Goal: Information Seeking & Learning: Learn about a topic

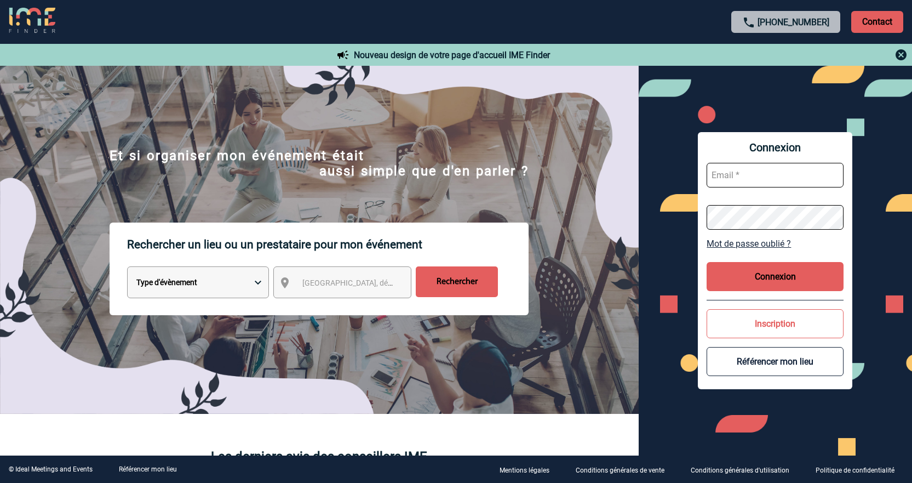
type input "cleborgne@ime-groupe.com"
click at [748, 295] on div "Connexion cleborgne@ime-groupe.com Mot de passe oublié ? Connexion Inscription …" at bounding box center [775, 260] width 154 height 257
click at [743, 285] on button "Connexion" at bounding box center [775, 276] width 137 height 29
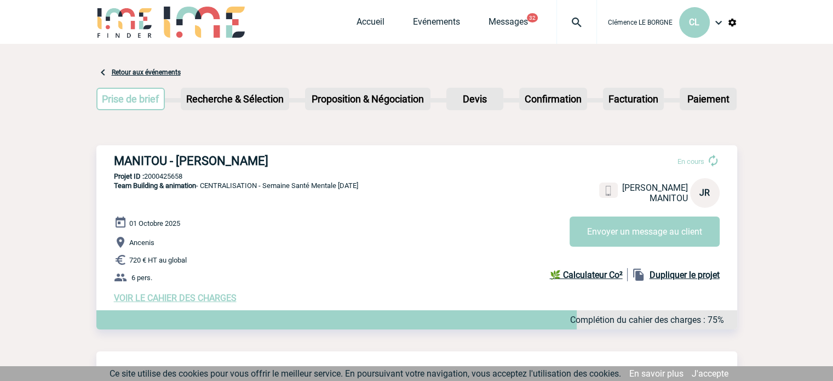
drag, startPoint x: 113, startPoint y: 162, endPoint x: 279, endPoint y: 162, distance: 166.0
click at [279, 162] on div "MANITOU - [PERSON_NAME] En cours [PERSON_NAME] JR Envoyer un message au client …" at bounding box center [416, 228] width 641 height 167
copy h3 "MANITOU - [PERSON_NAME]"
drag, startPoint x: 147, startPoint y: 175, endPoint x: 189, endPoint y: 173, distance: 42.2
click at [189, 173] on p "Projet ID : 2000425658" at bounding box center [416, 176] width 641 height 8
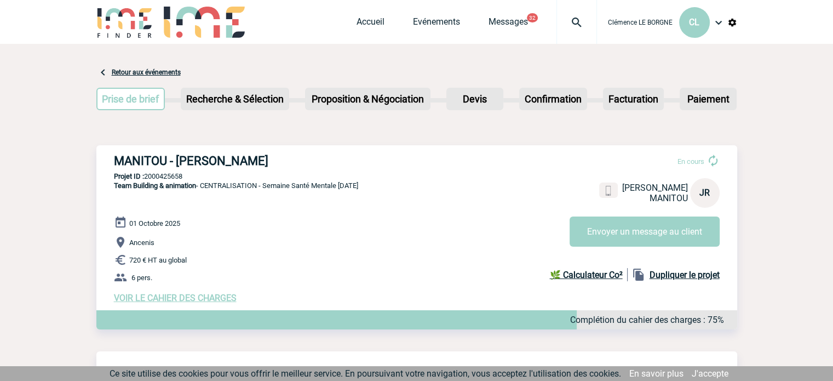
copy p "2000425658"
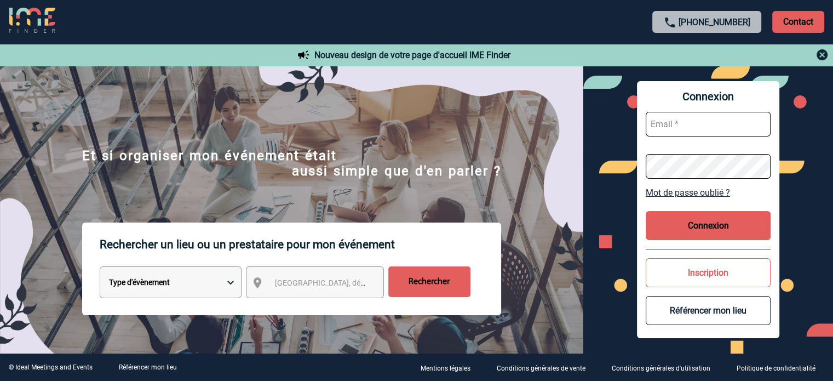
type input "cleborgne@ime-groupe.com"
click at [667, 229] on button "Connexion" at bounding box center [708, 225] width 125 height 29
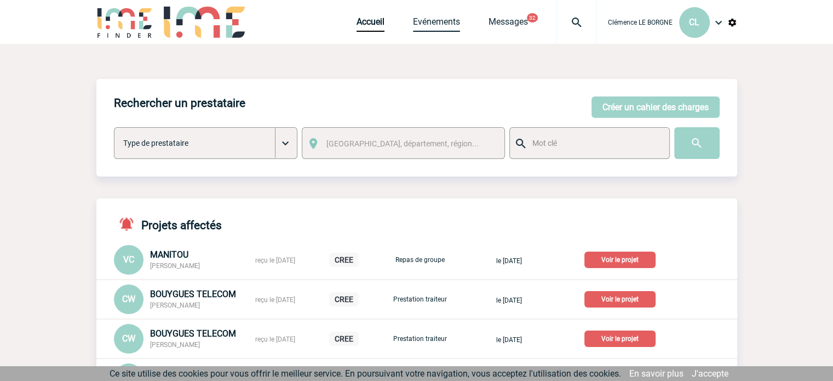
click at [423, 30] on link "Evénements" at bounding box center [436, 23] width 47 height 15
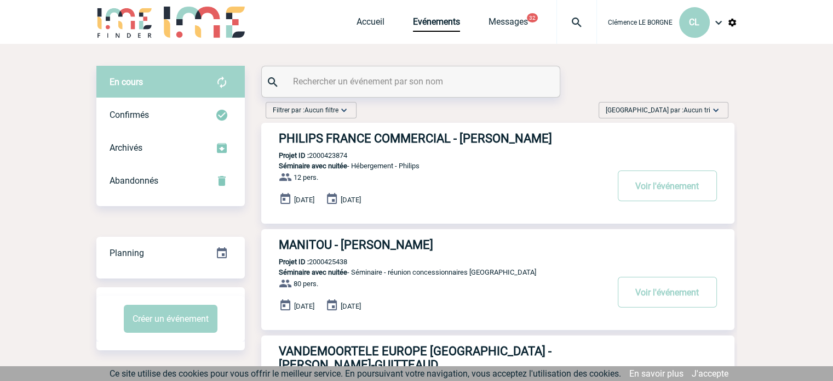
click at [694, 112] on span "Aucun tri" at bounding box center [697, 110] width 27 height 8
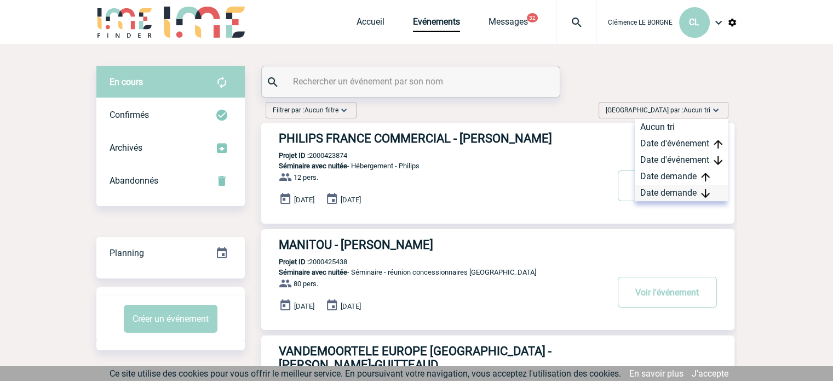
drag, startPoint x: 689, startPoint y: 188, endPoint x: 648, endPoint y: 198, distance: 42.3
click at [688, 189] on div "Date demande" at bounding box center [681, 193] width 93 height 16
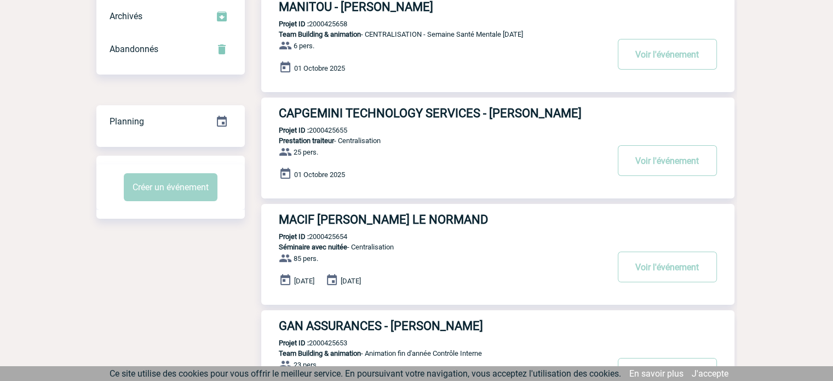
scroll to position [274, 0]
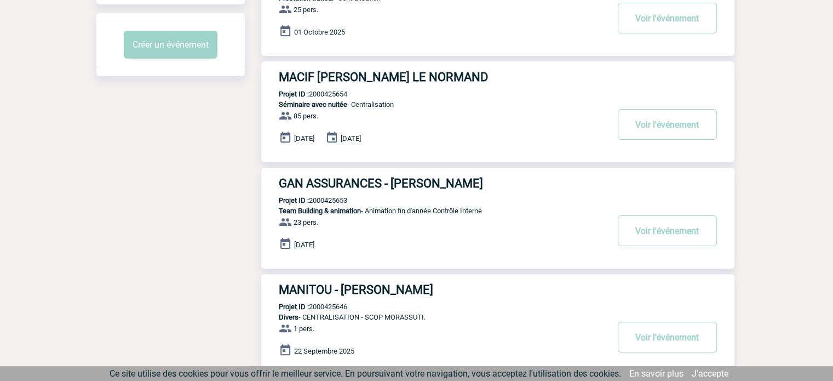
click at [432, 213] on p "Team Building & animation - Animation fin d'année Contrôle Interne" at bounding box center [434, 211] width 346 height 8
click at [647, 234] on button "Voir l'événement" at bounding box center [667, 230] width 99 height 31
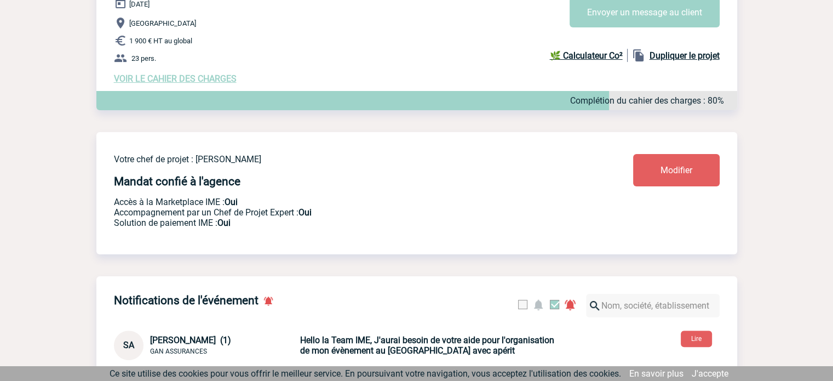
scroll to position [438, 0]
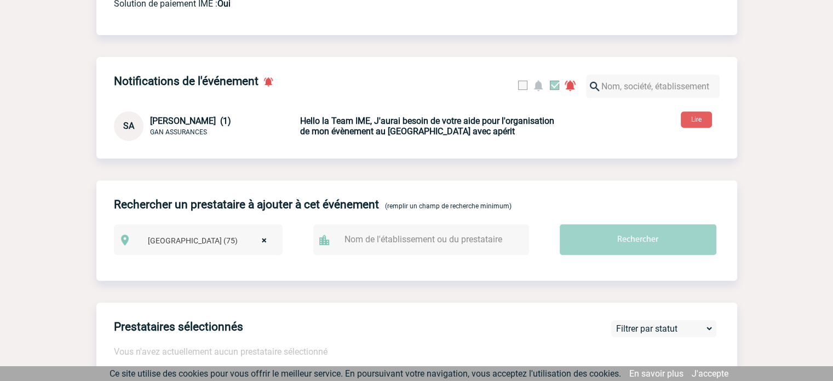
click at [410, 135] on b "Hello la Team IME, J'aurai besoin de votre aide pour l'organisation de mon évèn…" at bounding box center [427, 126] width 254 height 21
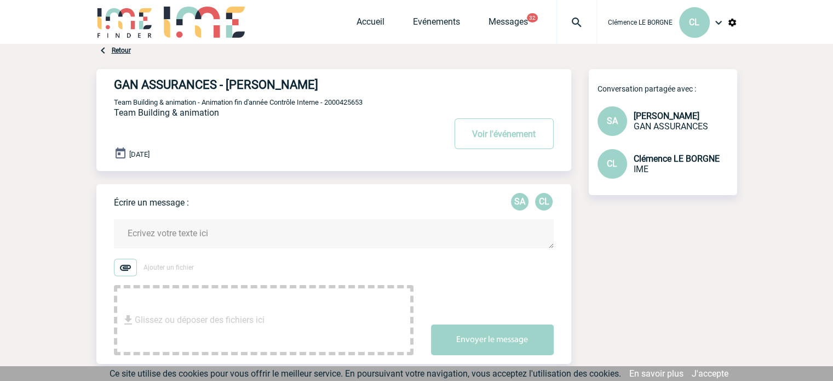
click at [121, 48] on link "Retour" at bounding box center [121, 51] width 19 height 8
